Goal: Use online tool/utility: Utilize a website feature to perform a specific function

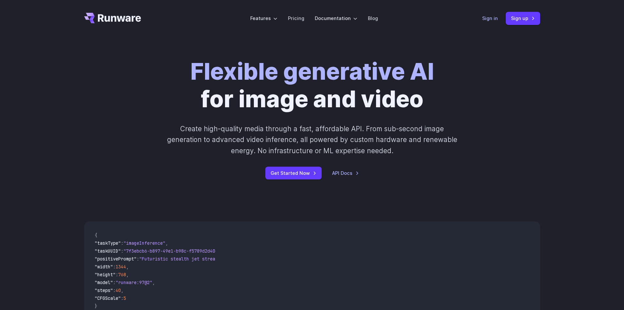
click at [488, 17] on link "Sign in" at bounding box center [490, 18] width 16 height 8
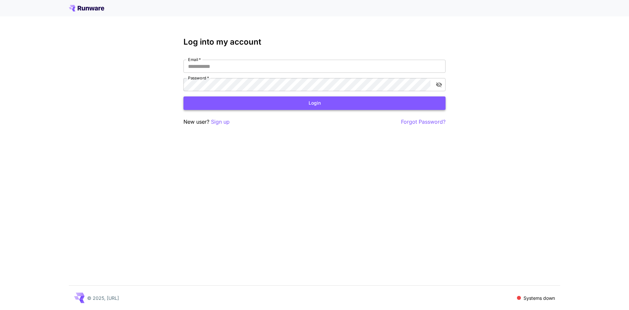
type input "**********"
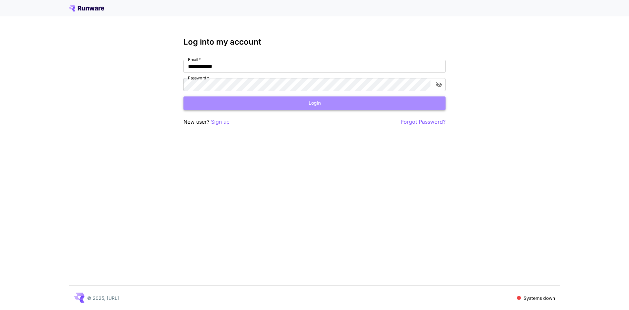
click at [316, 104] on button "Login" at bounding box center [314, 102] width 262 height 13
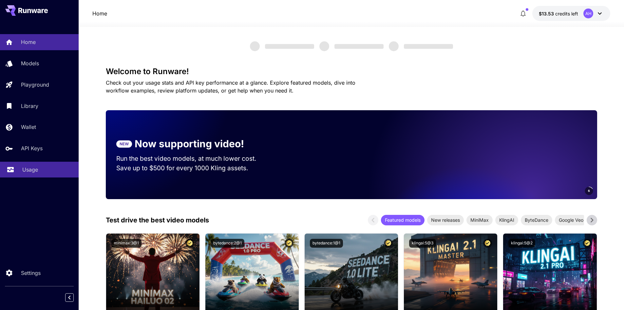
click at [25, 167] on p "Usage" at bounding box center [30, 169] width 16 height 8
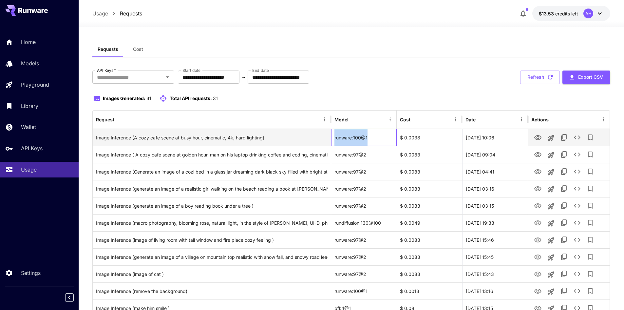
drag, startPoint x: 378, startPoint y: 138, endPoint x: 333, endPoint y: 133, distance: 45.4
click at [333, 133] on div "runware:100@1" at bounding box center [364, 137] width 66 height 17
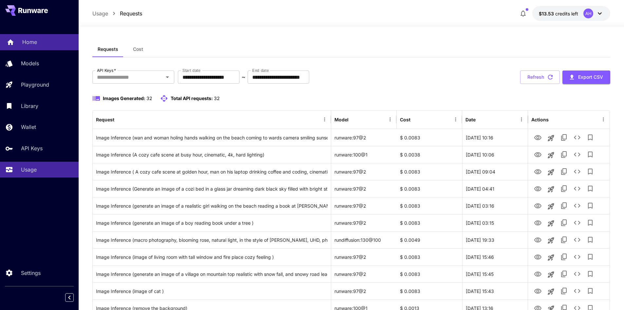
click at [49, 40] on div "Home" at bounding box center [47, 42] width 51 height 8
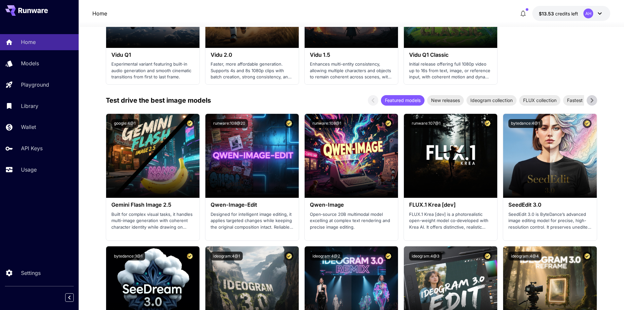
scroll to position [655, 0]
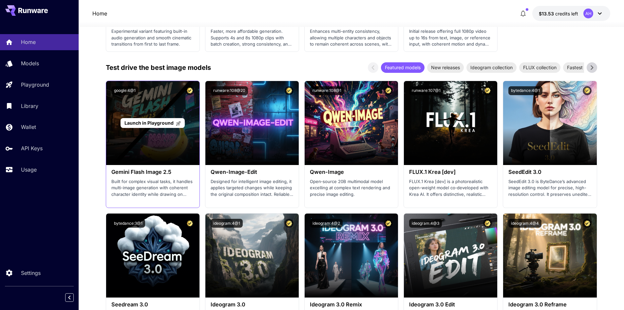
click at [144, 136] on div "Launch in Playground" at bounding box center [152, 123] width 93 height 84
click at [161, 124] on span "Launch in Playground" at bounding box center [148, 123] width 49 height 6
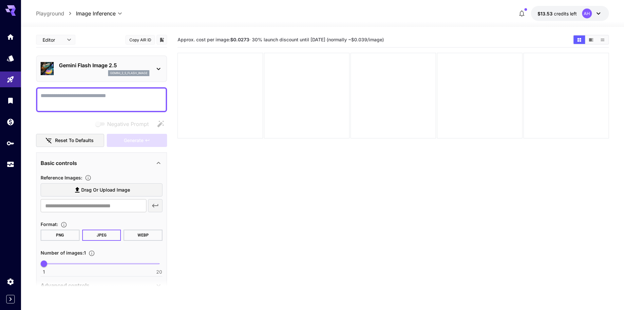
click at [79, 101] on textarea "Negative Prompt" at bounding box center [102, 100] width 122 height 16
paste textarea "**********"
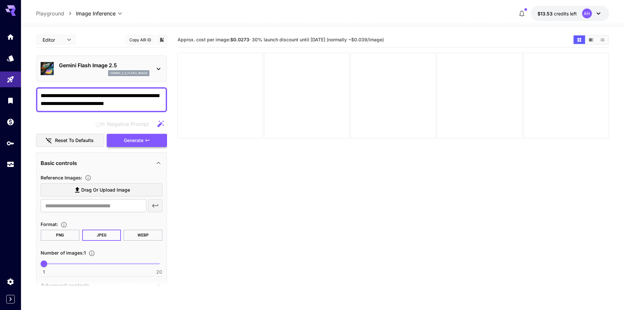
type textarea "**********"
click at [145, 143] on button "Generate" at bounding box center [137, 140] width 60 height 13
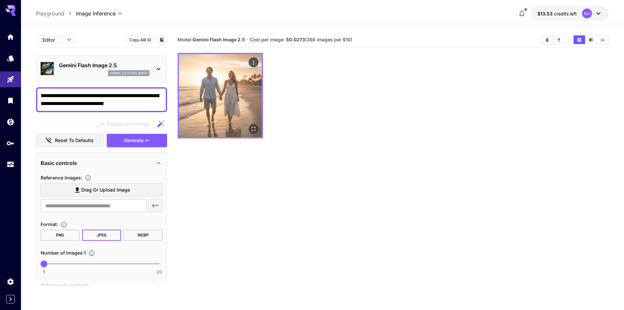
click at [220, 79] on img at bounding box center [220, 95] width 83 height 83
click at [255, 128] on icon "Open in fullscreen" at bounding box center [254, 129] width 4 height 4
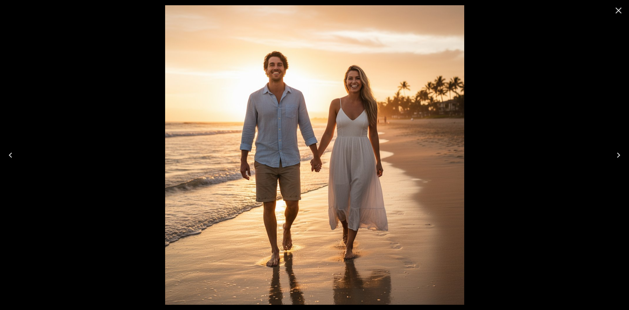
click at [616, 13] on icon "Close" at bounding box center [618, 11] width 6 height 6
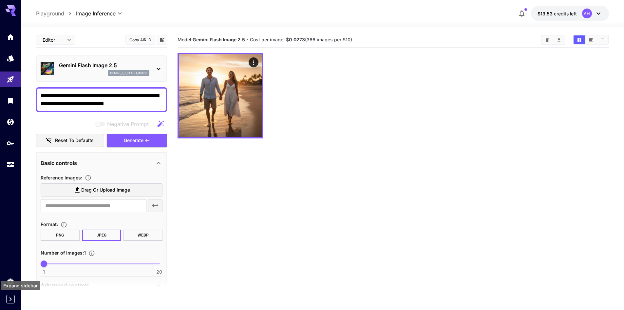
click at [9, 296] on icon "Expand sidebar" at bounding box center [11, 299] width 8 height 8
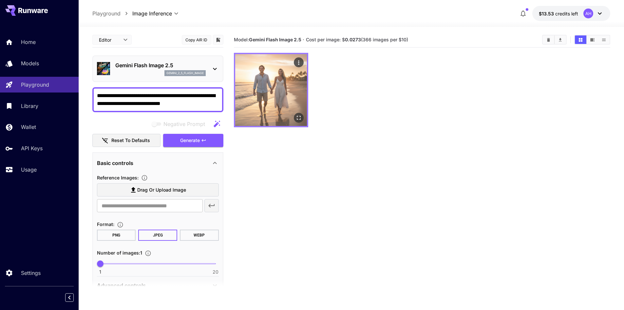
click at [301, 115] on icon "Open in fullscreen" at bounding box center [298, 117] width 7 height 7
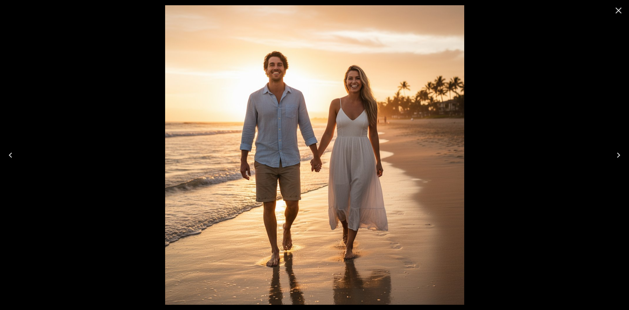
click at [617, 4] on button "Close" at bounding box center [619, 11] width 16 height 16
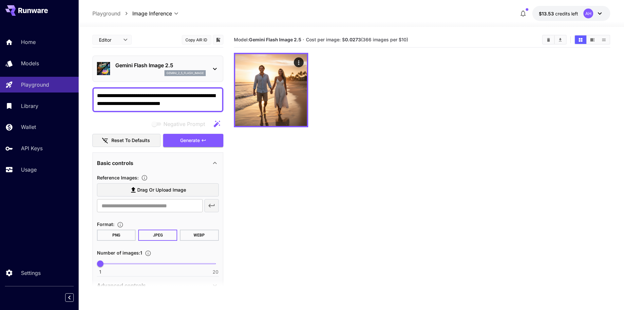
click at [172, 108] on div "**********" at bounding box center [157, 99] width 131 height 25
click at [172, 106] on textarea "**********" at bounding box center [158, 100] width 122 height 16
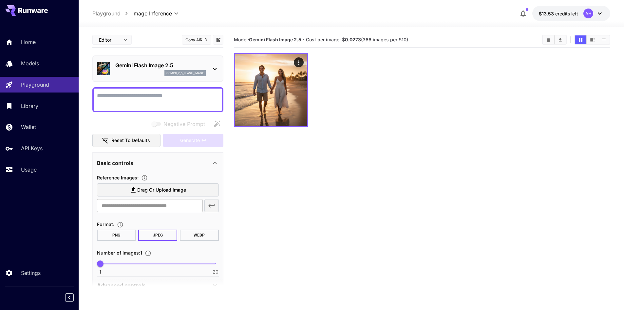
paste textarea "**********"
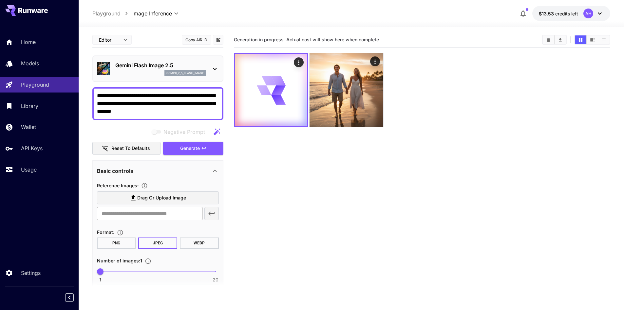
type textarea "**********"
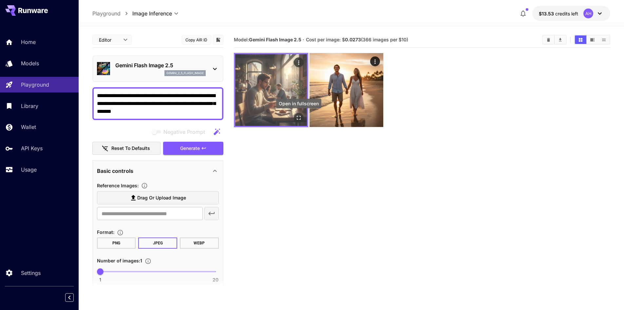
click at [298, 116] on icon "Open in fullscreen" at bounding box center [299, 118] width 4 height 4
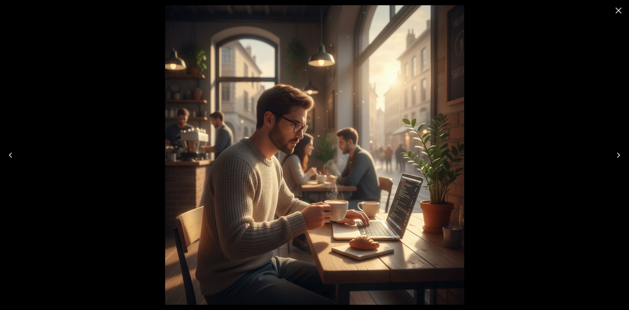
click at [617, 9] on icon "Close" at bounding box center [618, 11] width 6 height 6
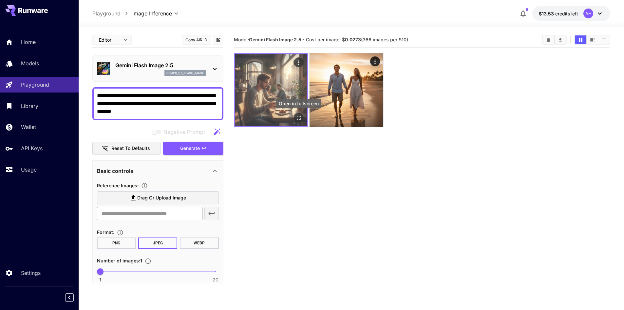
click at [299, 117] on icon "Open in fullscreen" at bounding box center [298, 117] width 7 height 7
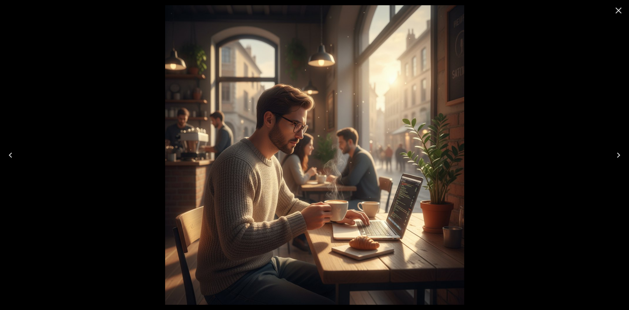
click at [617, 7] on icon "Close" at bounding box center [618, 10] width 10 height 10
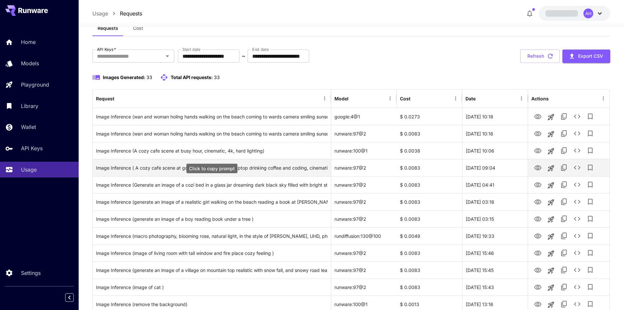
scroll to position [33, 0]
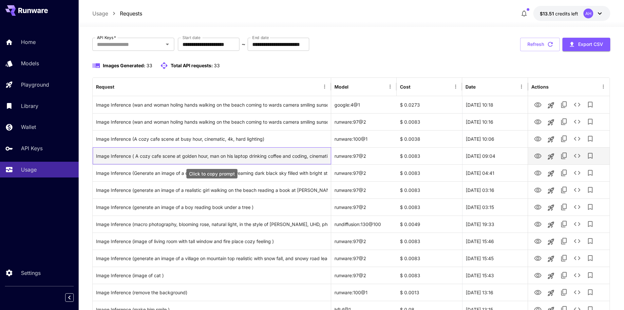
click at [321, 156] on div "Image Inference ( A cozy cafe scene at golden hour, man on his laptop drinking …" at bounding box center [212, 155] width 232 height 17
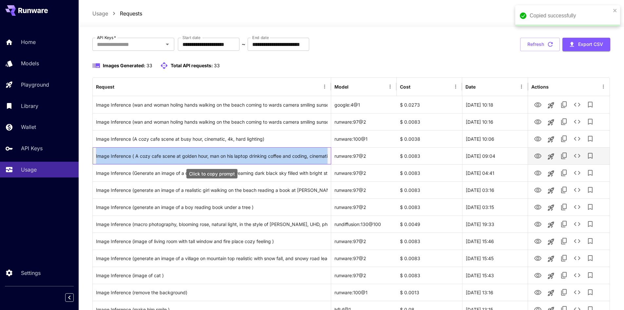
click at [321, 156] on div "Image Inference ( A cozy cafe scene at golden hour, man on his laptop drinking …" at bounding box center [212, 155] width 232 height 17
copy div "Image Inference ( A cozy cafe scene at golden hour, man on his laptop drinking …"
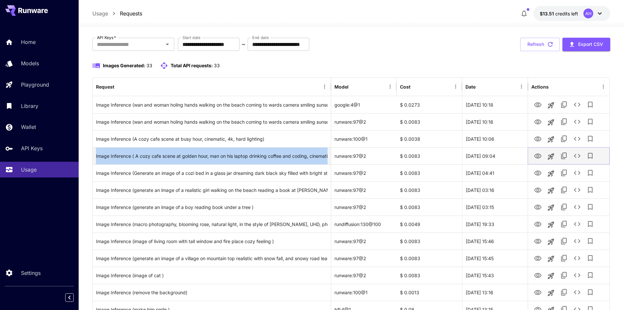
click at [539, 156] on icon "View Image" at bounding box center [537, 155] width 7 height 5
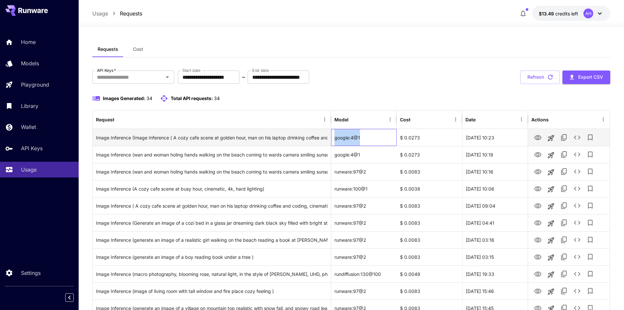
drag, startPoint x: 333, startPoint y: 138, endPoint x: 361, endPoint y: 141, distance: 27.7
click at [361, 141] on div "google:4@1" at bounding box center [364, 137] width 66 height 17
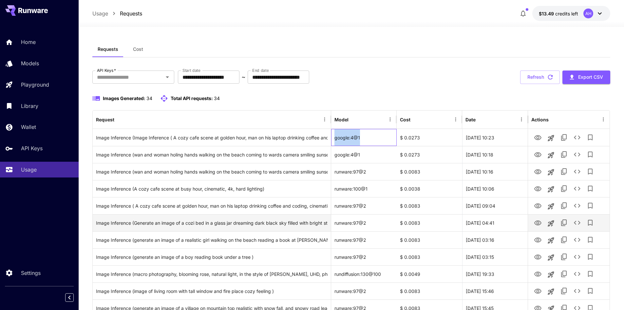
copy div "google:4@1"
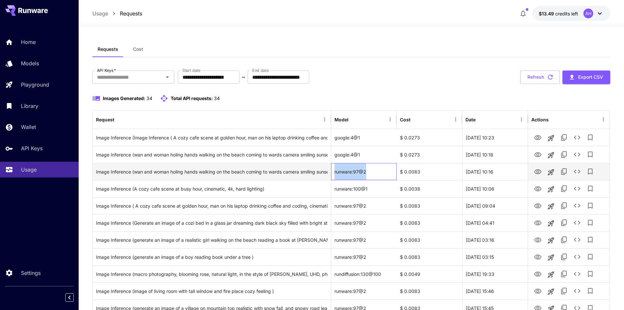
drag, startPoint x: 368, startPoint y: 169, endPoint x: 332, endPoint y: 173, distance: 35.9
click at [332, 173] on div "runware:97@2" at bounding box center [364, 171] width 66 height 17
copy div "runware:97@2"
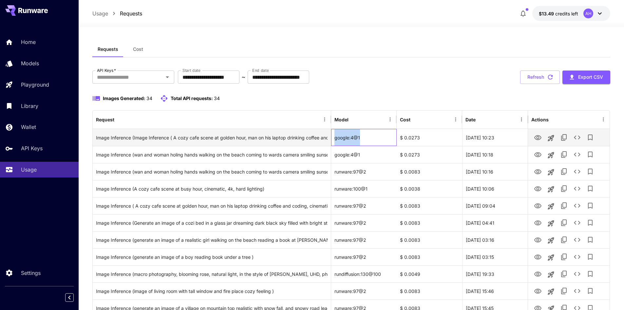
drag, startPoint x: 363, startPoint y: 137, endPoint x: 334, endPoint y: 138, distance: 28.8
click at [334, 138] on div "google:4@1" at bounding box center [364, 137] width 66 height 17
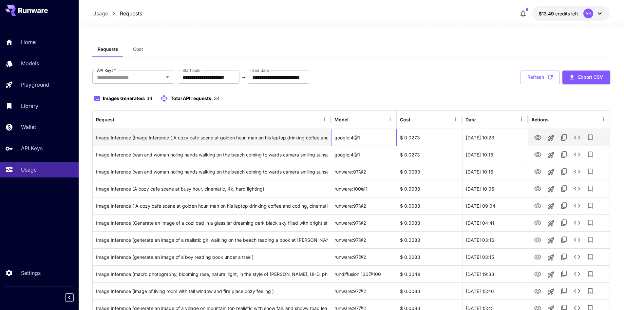
click at [358, 133] on div "google:4@1" at bounding box center [364, 137] width 66 height 17
drag, startPoint x: 361, startPoint y: 137, endPoint x: 335, endPoint y: 138, distance: 26.6
click at [335, 138] on div "google:4@1" at bounding box center [364, 137] width 66 height 17
copy div "google:4@1"
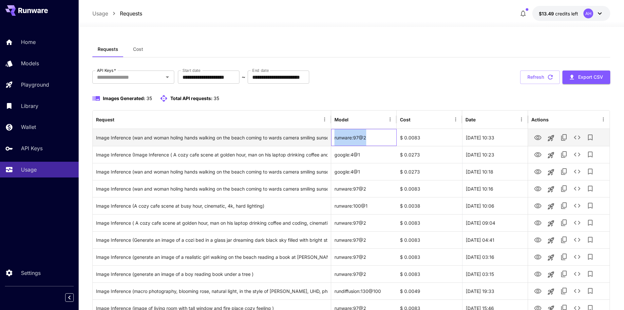
drag, startPoint x: 378, startPoint y: 137, endPoint x: 334, endPoint y: 141, distance: 43.4
click at [334, 141] on div "runware:97@2" at bounding box center [364, 137] width 66 height 17
